Goal: Book appointment/travel/reservation

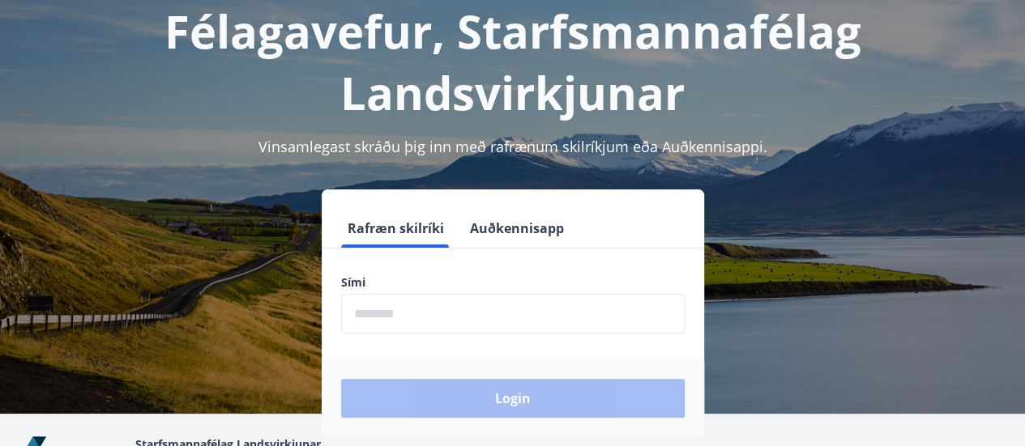
scroll to position [108, 0]
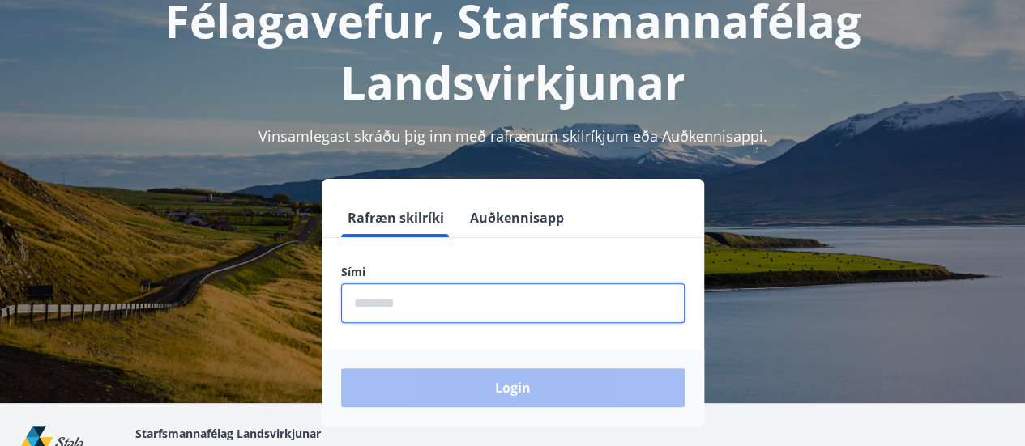
click at [390, 301] on input "phone" at bounding box center [512, 303] width 343 height 40
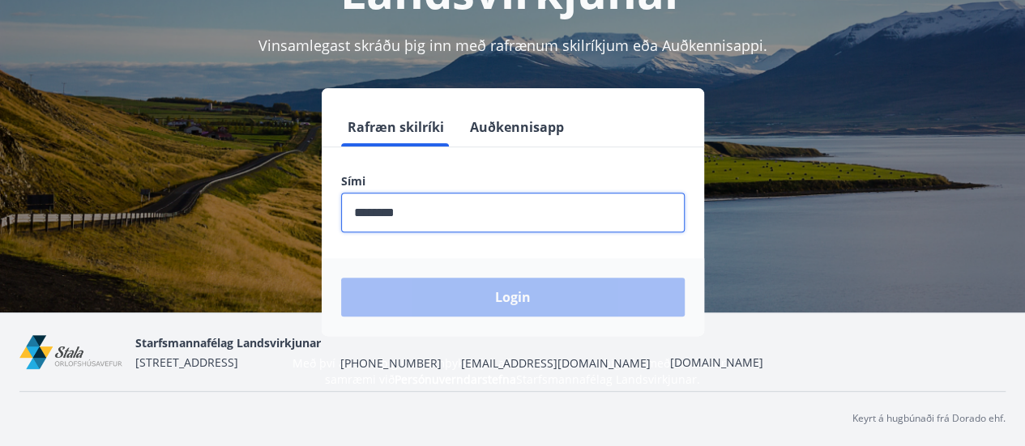
scroll to position [184, 0]
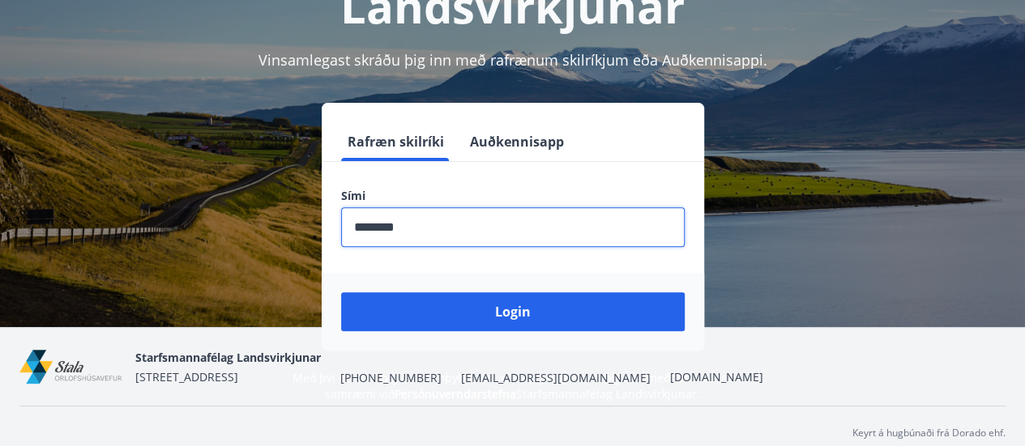
type input "********"
click at [341, 292] on button "Login" at bounding box center [512, 311] width 343 height 39
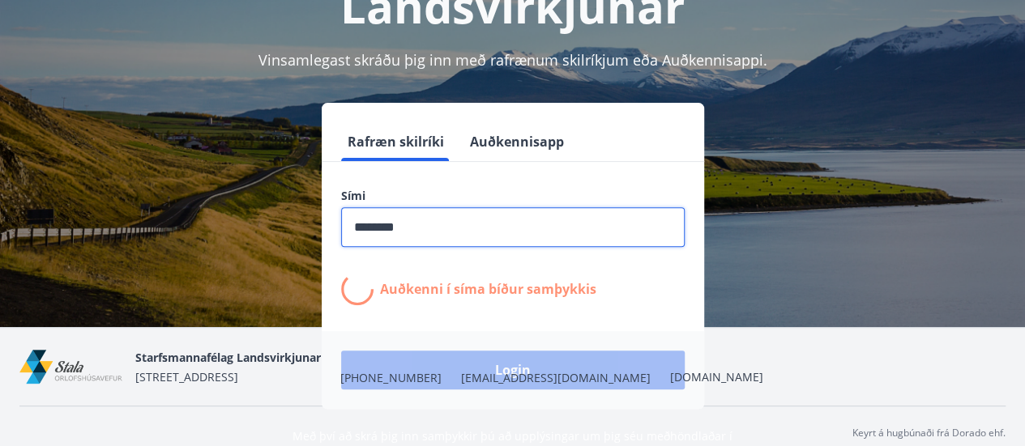
scroll to position [198, 0]
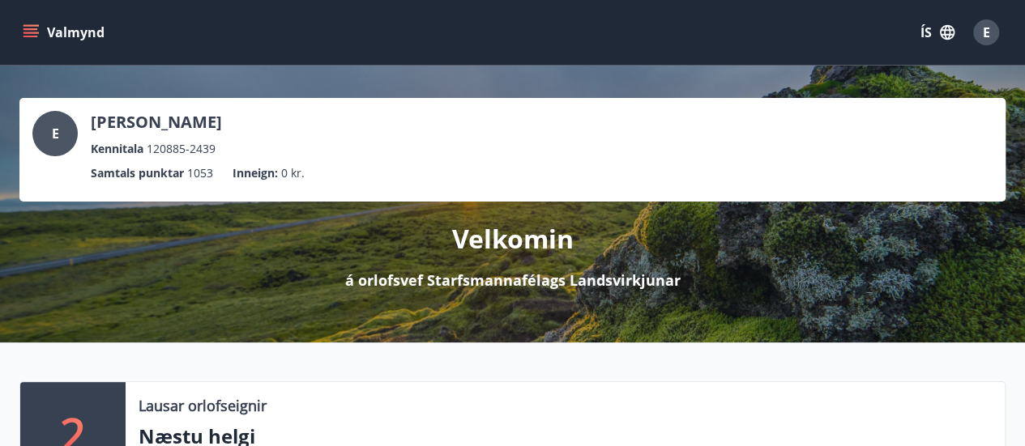
click at [49, 35] on button "Valmynd" at bounding box center [65, 32] width 92 height 29
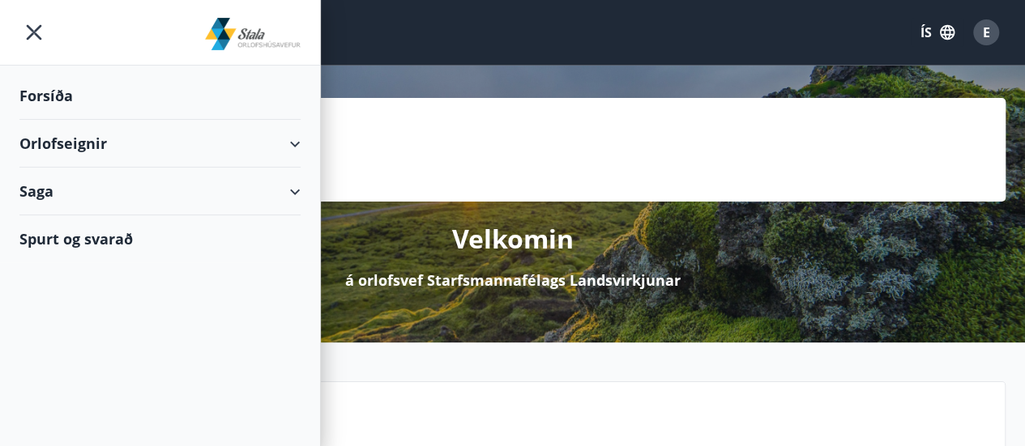
click at [296, 140] on div "Orlofseignir" at bounding box center [159, 144] width 281 height 48
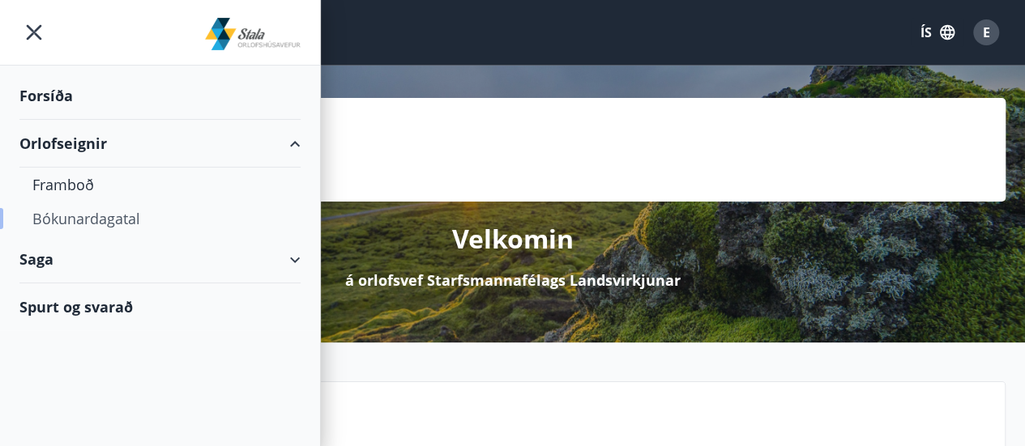
click at [116, 218] on div "Bókunardagatal" at bounding box center [159, 219] width 255 height 34
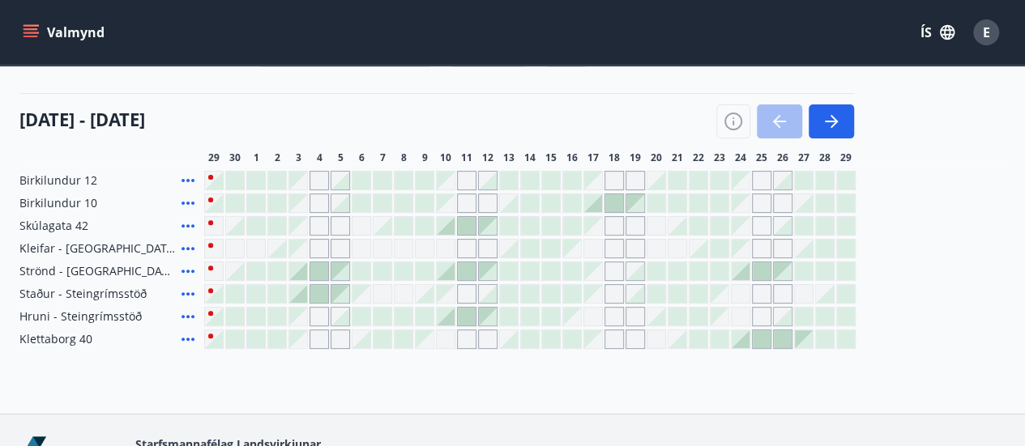
scroll to position [169, 0]
click at [847, 113] on button "button" at bounding box center [830, 121] width 45 height 34
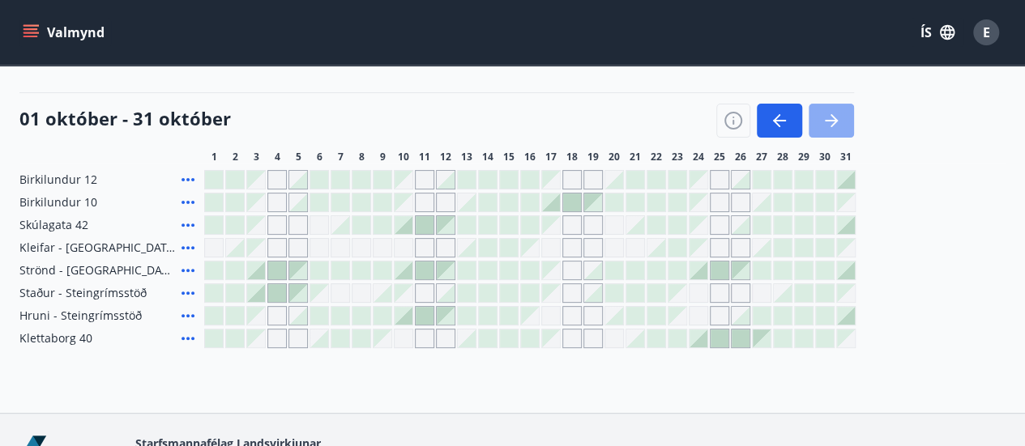
click at [831, 109] on button "button" at bounding box center [830, 121] width 45 height 34
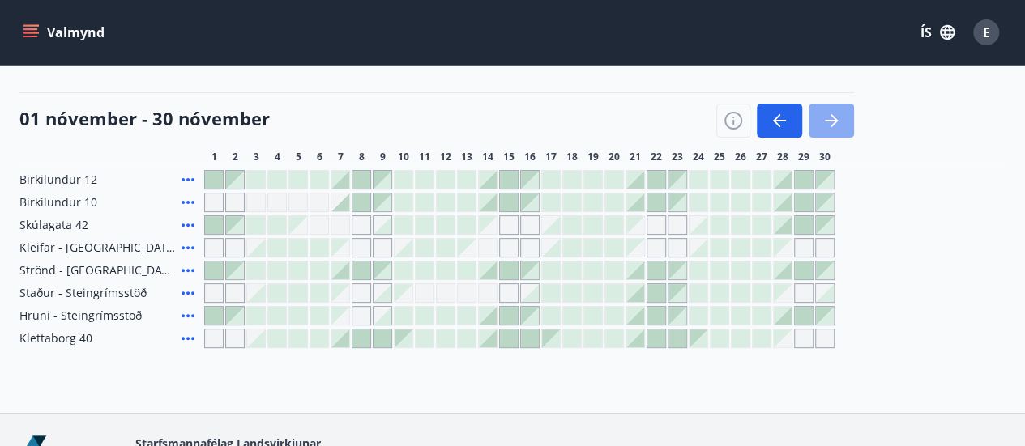
click at [831, 109] on button "button" at bounding box center [830, 121] width 45 height 34
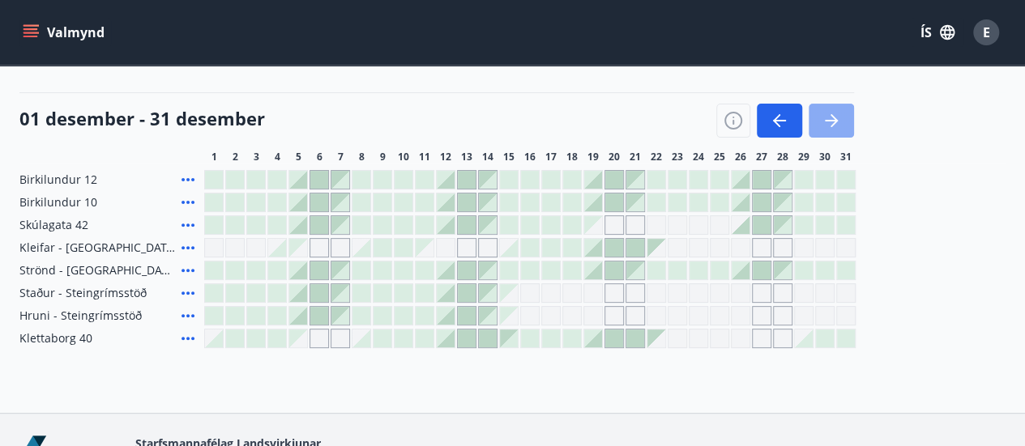
click at [837, 129] on icon "button" at bounding box center [830, 120] width 19 height 19
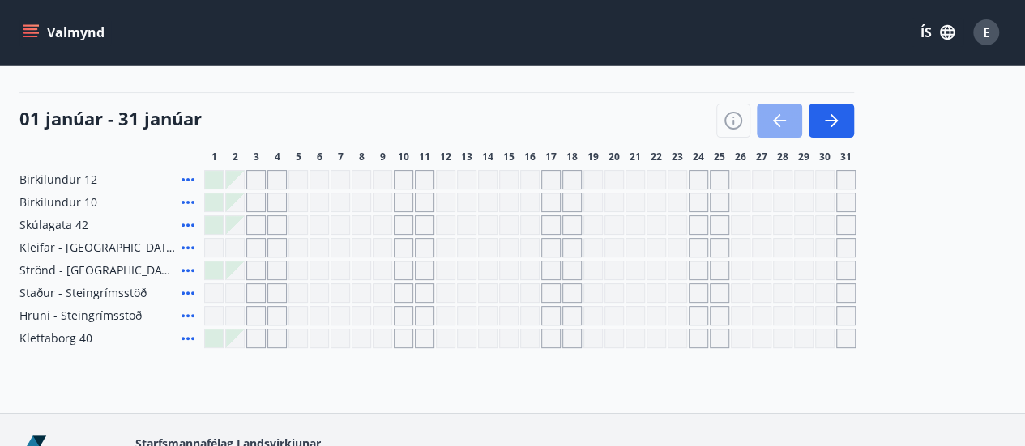
click at [774, 123] on icon "button" at bounding box center [778, 120] width 19 height 19
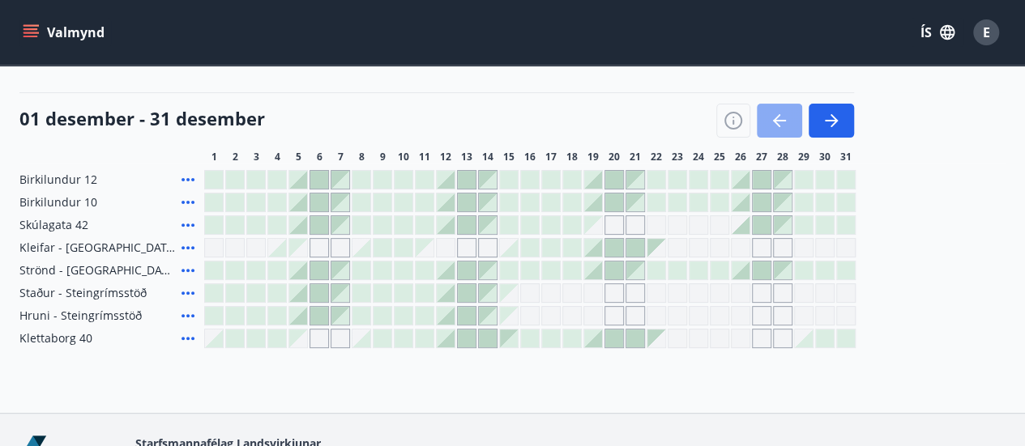
click at [774, 123] on icon "button" at bounding box center [778, 120] width 19 height 19
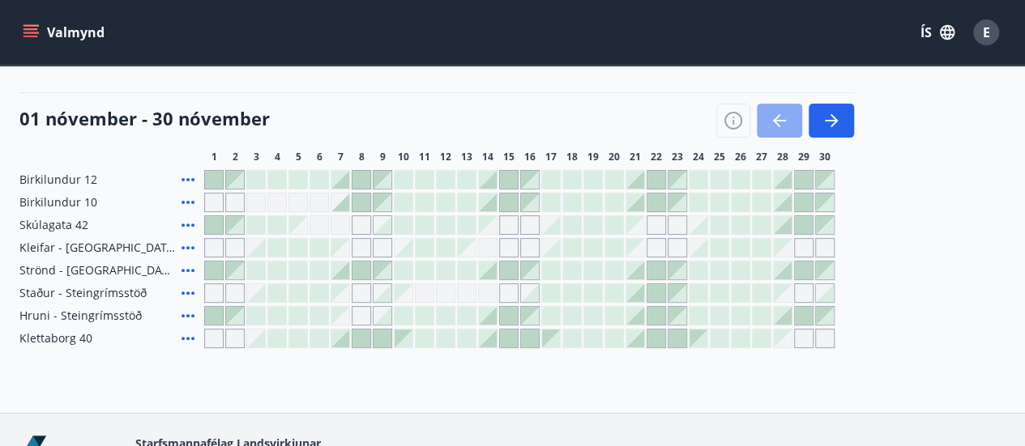
click at [774, 123] on icon "button" at bounding box center [778, 120] width 19 height 19
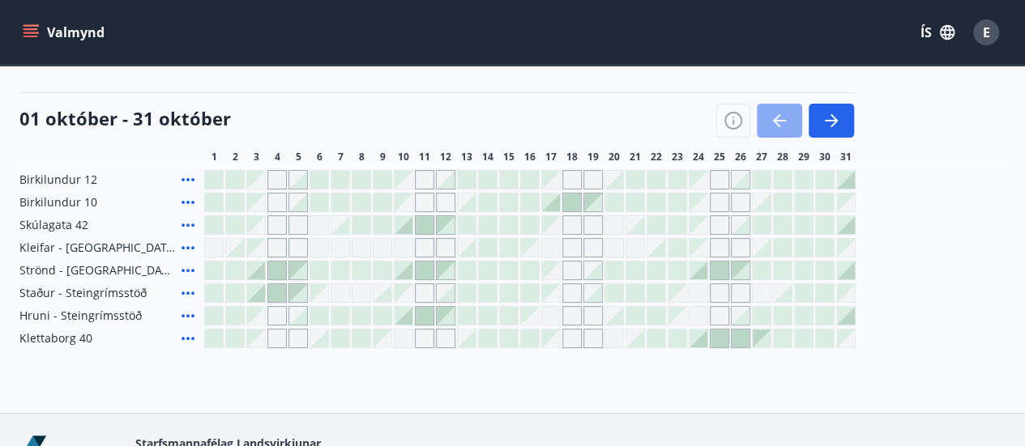
click at [774, 123] on icon "button" at bounding box center [778, 120] width 19 height 19
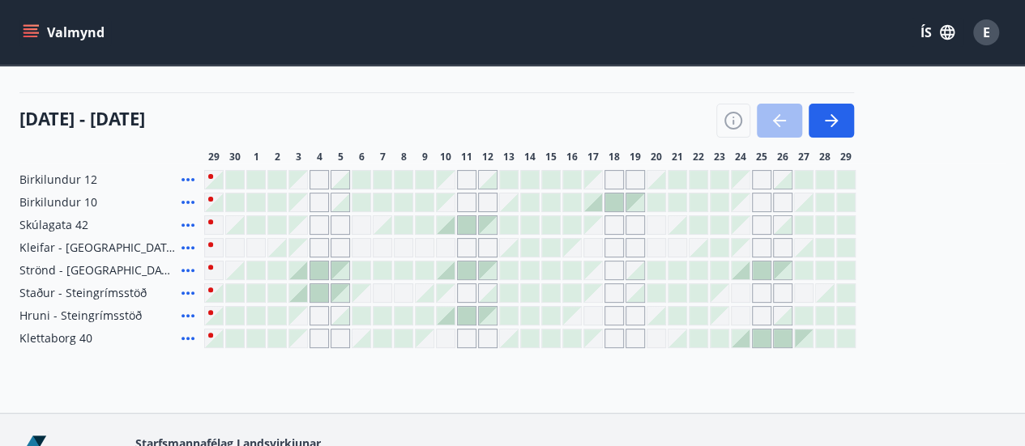
click at [131, 369] on div "Bókunardagatal Svæði Allt Dagsetningar Veldu tímabil Svefnstæði +1 29 september…" at bounding box center [512, 155] width 1025 height 518
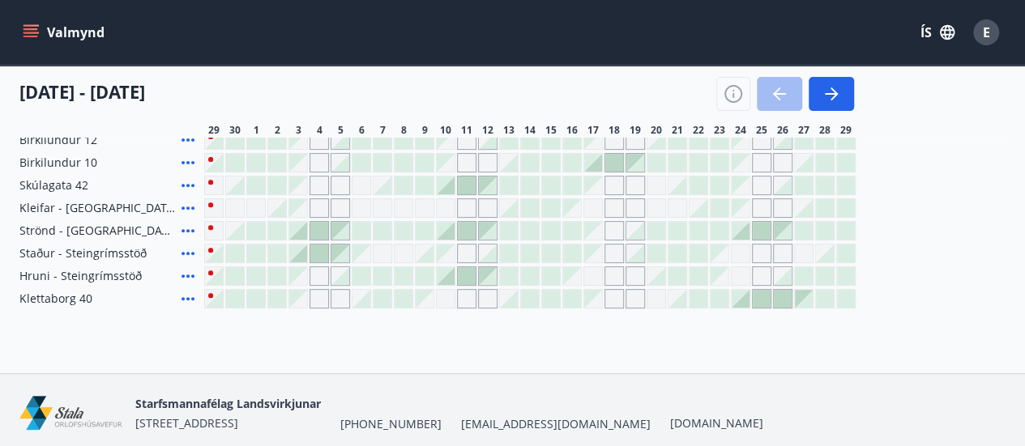
scroll to position [211, 0]
click at [451, 278] on div at bounding box center [446, 275] width 18 height 18
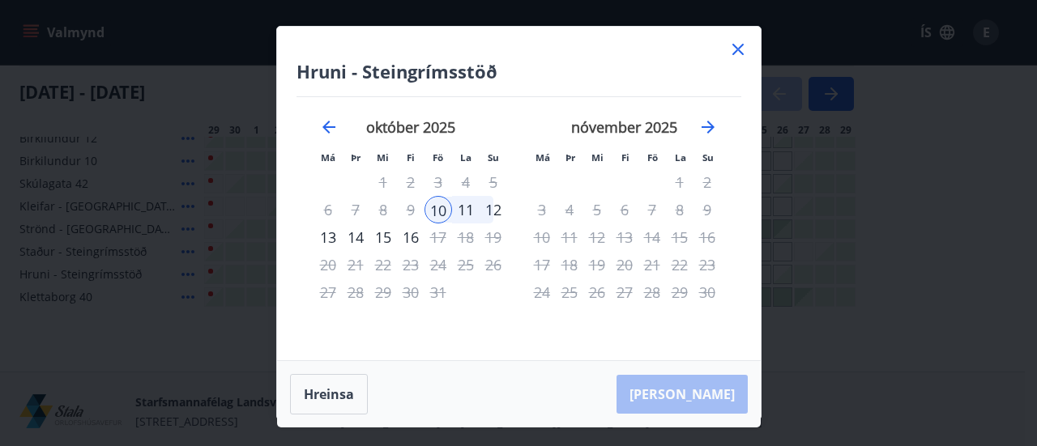
click at [496, 212] on div "12" at bounding box center [493, 210] width 28 height 28
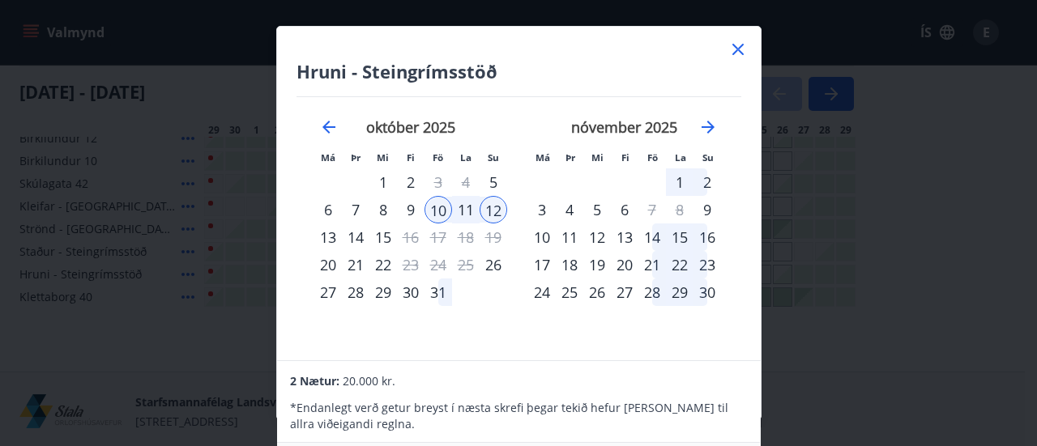
click at [327, 235] on div "13" at bounding box center [328, 238] width 28 height 28
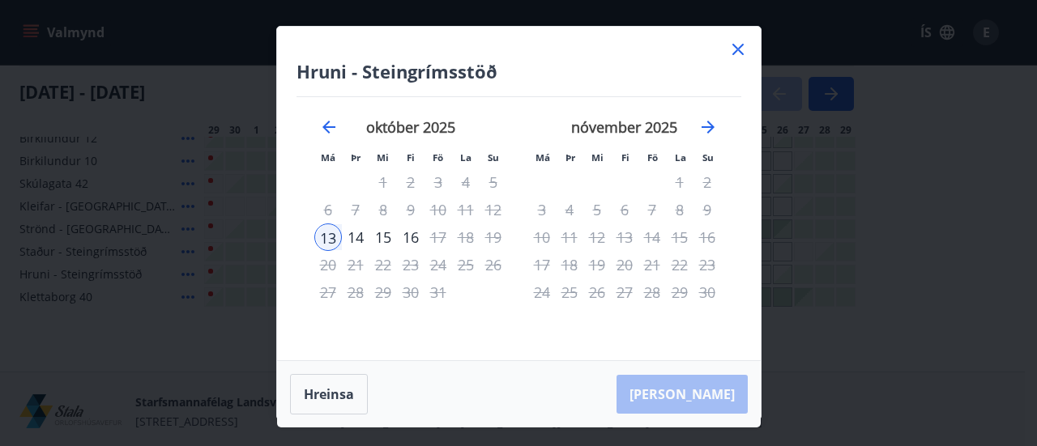
click at [742, 49] on icon at bounding box center [737, 49] width 19 height 19
